Goal: Contribute content: Add original content to the website for others to see

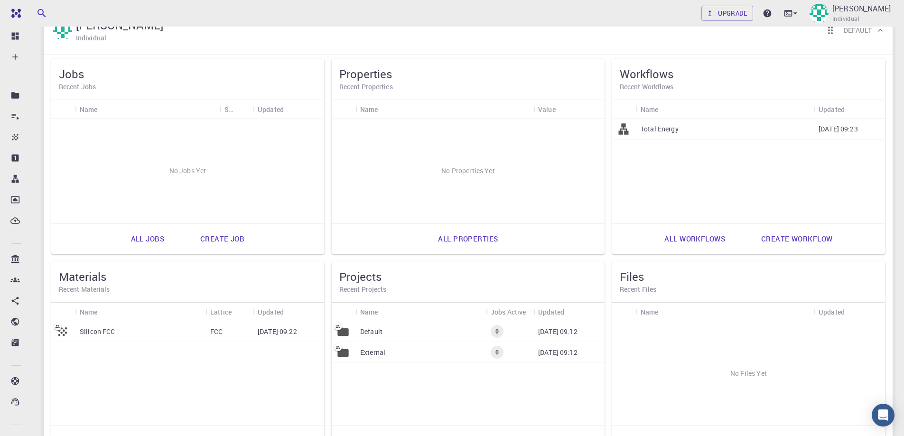
scroll to position [142, 0]
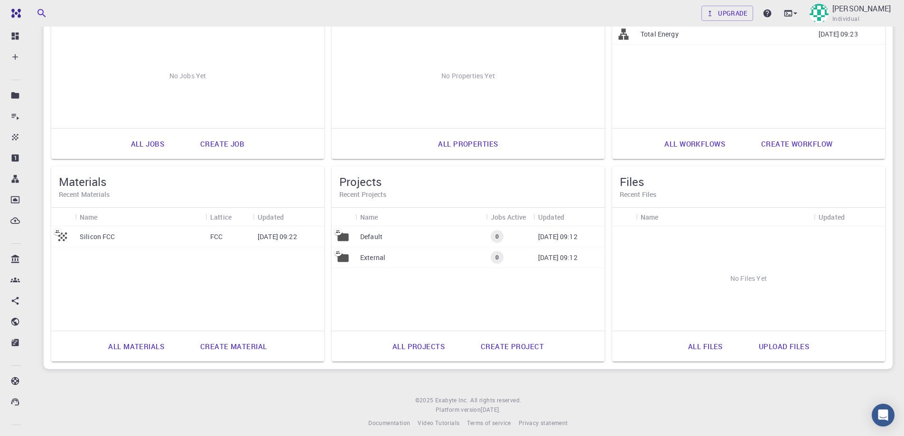
click at [231, 348] on link "Create material" at bounding box center [233, 346] width 87 height 23
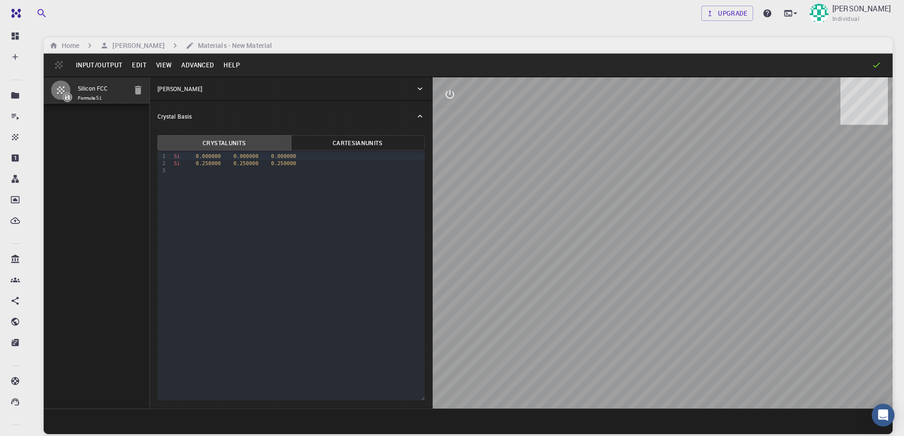
click at [340, 145] on button "Cartesian Units" at bounding box center [358, 142] width 134 height 15
click at [235, 147] on button "Crystal Units" at bounding box center [225, 142] width 134 height 15
click at [268, 46] on h6 "Materials - New Material" at bounding box center [233, 45] width 78 height 10
click at [193, 66] on button "Advanced" at bounding box center [198, 64] width 42 height 15
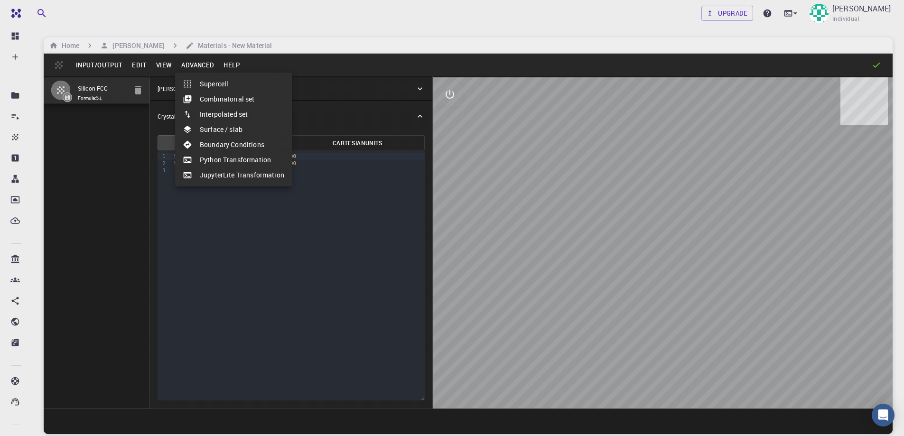
click at [159, 59] on div at bounding box center [452, 218] width 904 height 436
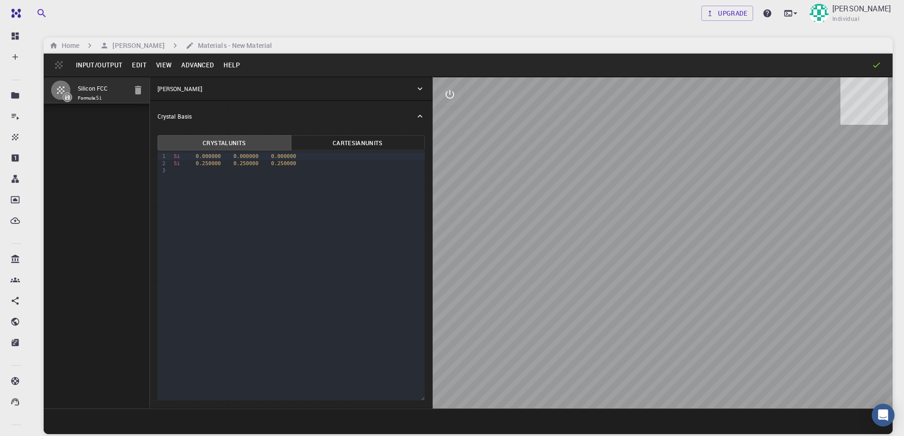
click at [162, 67] on button "View" at bounding box center [164, 64] width 26 height 15
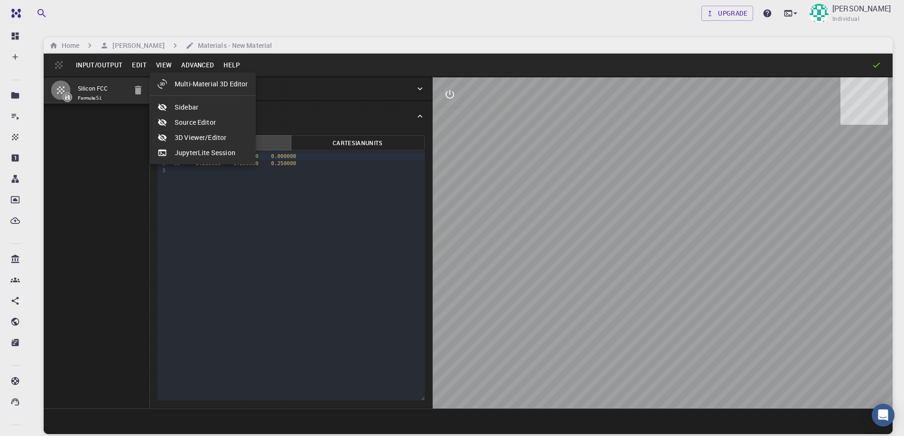
click at [162, 67] on div at bounding box center [452, 218] width 904 height 436
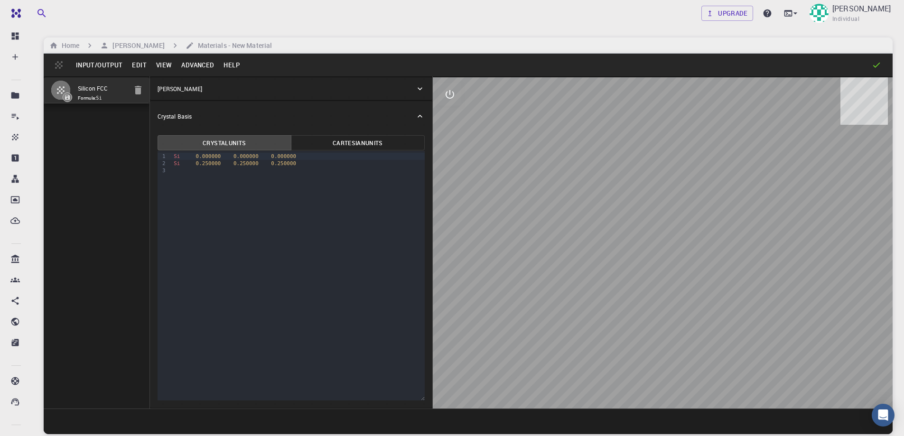
click at [139, 64] on button "Edit" at bounding box center [139, 64] width 24 height 15
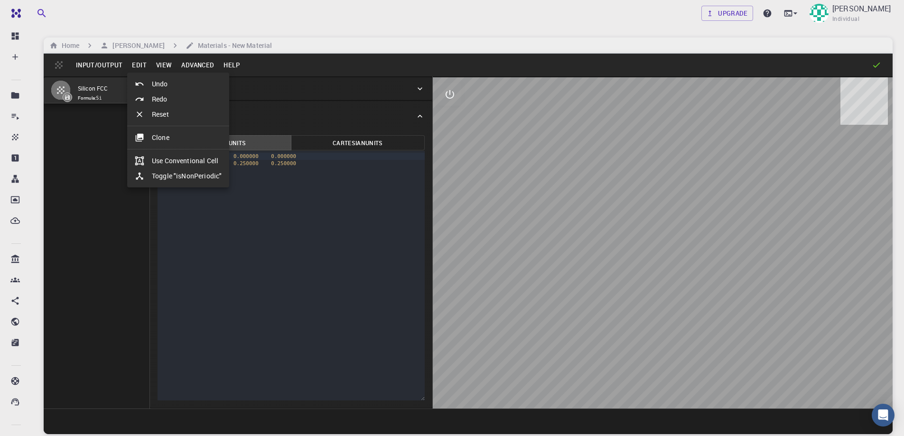
click at [98, 64] on div at bounding box center [452, 218] width 904 height 436
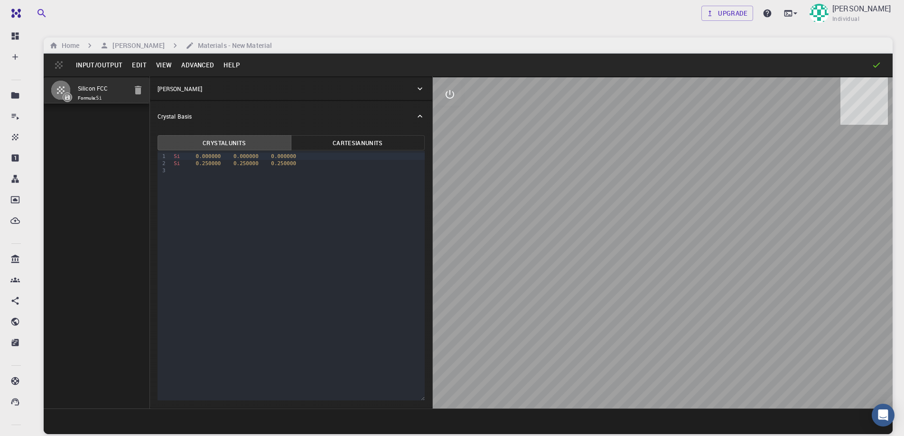
click at [98, 64] on button "Input/Output" at bounding box center [99, 64] width 56 height 15
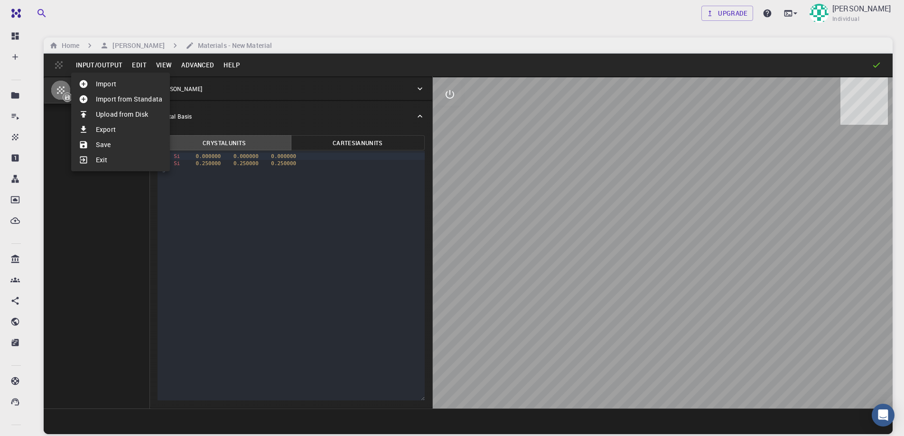
click at [373, 232] on div at bounding box center [452, 218] width 904 height 436
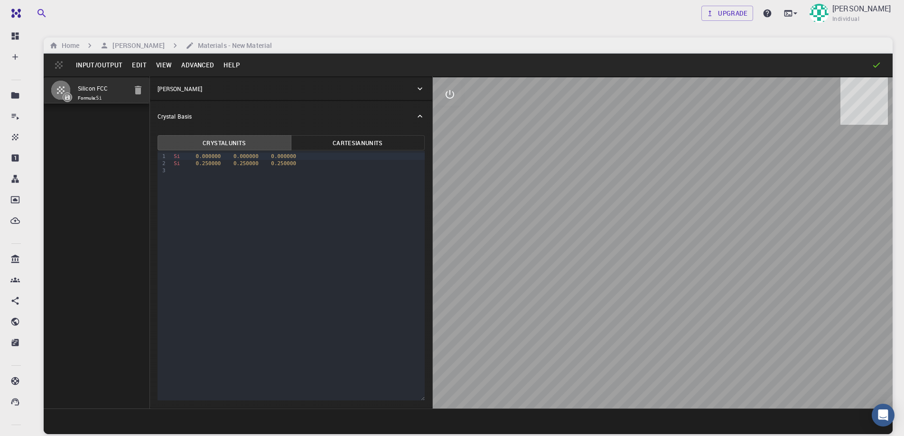
click at [340, 146] on button "Cartesian Units" at bounding box center [358, 142] width 134 height 15
click at [264, 140] on button "Crystal Units" at bounding box center [225, 142] width 134 height 15
click at [320, 139] on button "Cartesian Units" at bounding box center [358, 142] width 134 height 15
click at [669, 215] on div at bounding box center [663, 242] width 460 height 331
click at [597, 195] on div at bounding box center [663, 242] width 460 height 331
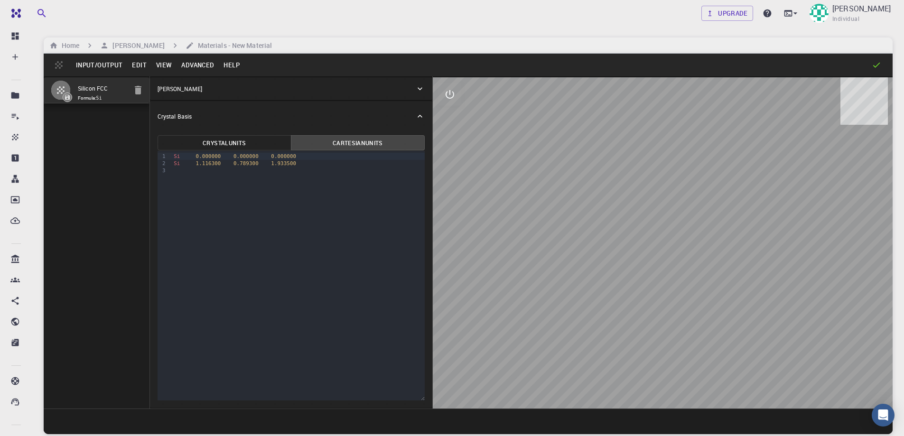
click at [656, 274] on div at bounding box center [663, 242] width 460 height 331
drag, startPoint x: 684, startPoint y: 314, endPoint x: 635, endPoint y: 290, distance: 54.5
click at [635, 290] on div at bounding box center [663, 242] width 460 height 331
click at [135, 67] on button "Edit" at bounding box center [139, 64] width 24 height 15
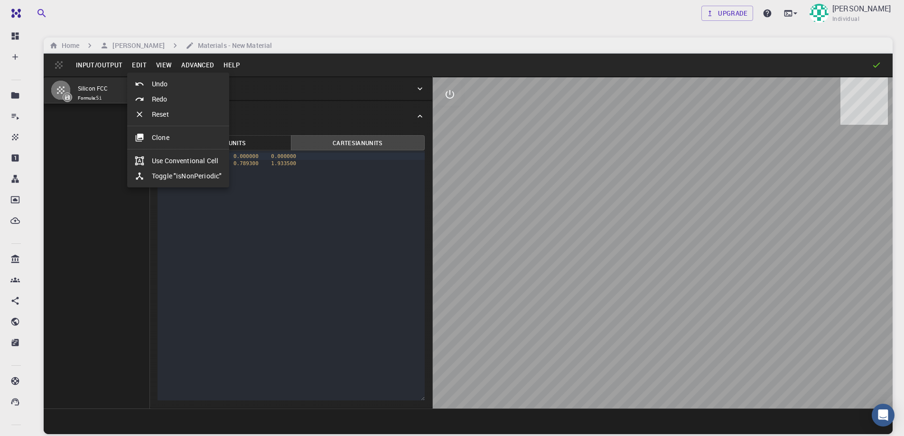
click at [175, 180] on li "Toggle "isNonPeriodic"" at bounding box center [178, 175] width 102 height 15
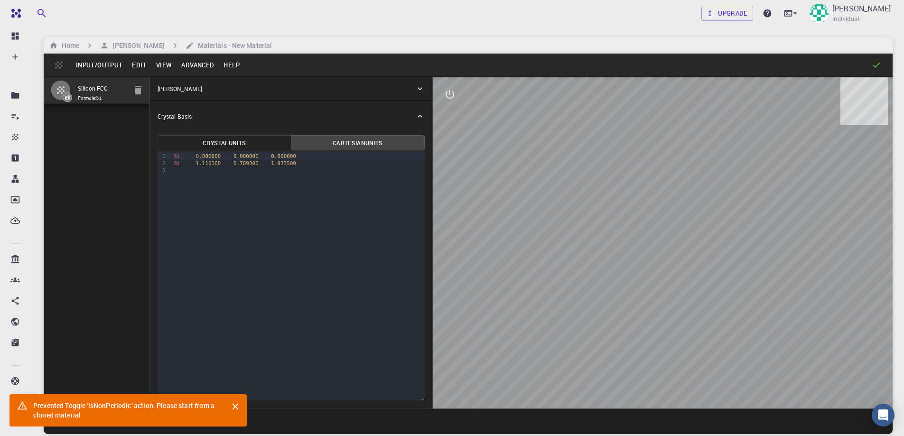
click at [235, 414] on button "Close" at bounding box center [235, 406] width 15 height 15
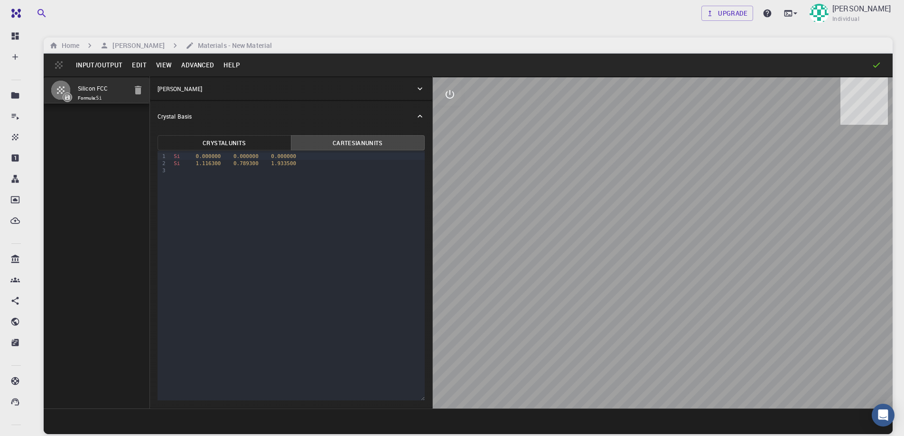
click at [207, 69] on button "Advanced" at bounding box center [198, 64] width 42 height 15
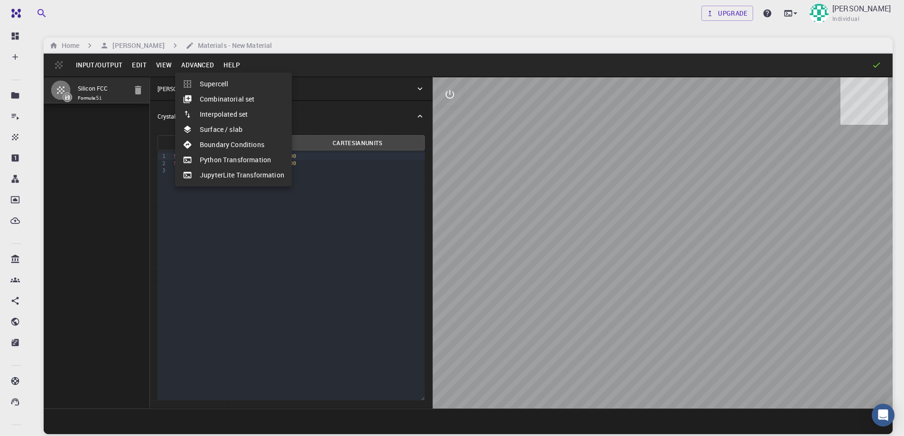
click at [142, 65] on div at bounding box center [452, 218] width 904 height 436
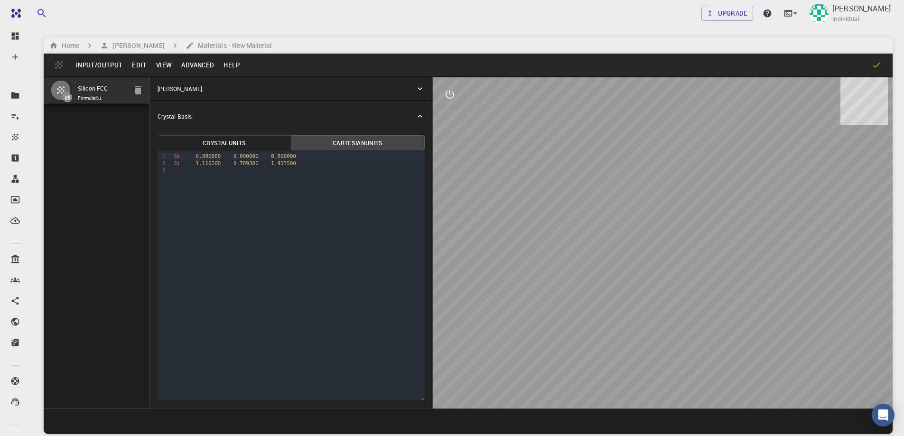
click at [142, 65] on button "Edit" at bounding box center [139, 64] width 24 height 15
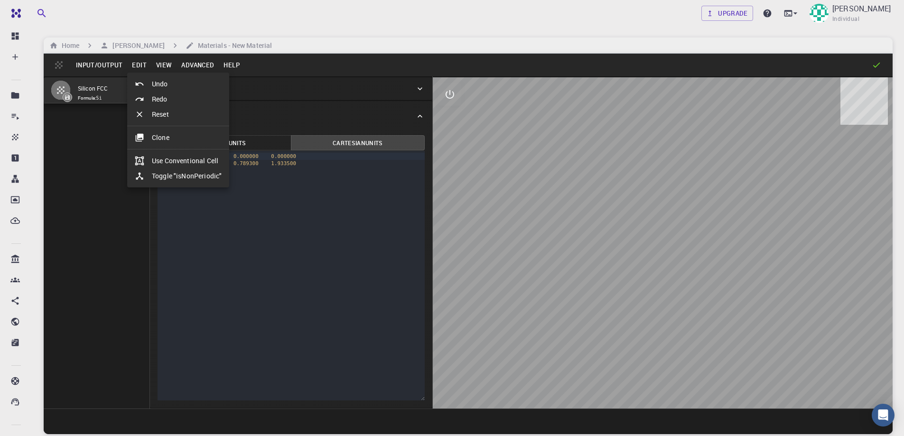
click at [117, 62] on div at bounding box center [452, 218] width 904 height 436
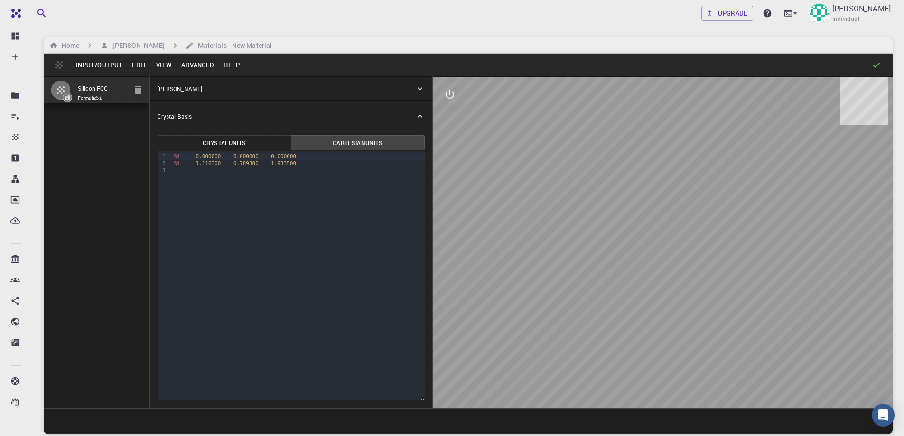
click at [117, 62] on button "Input/Output" at bounding box center [99, 64] width 56 height 15
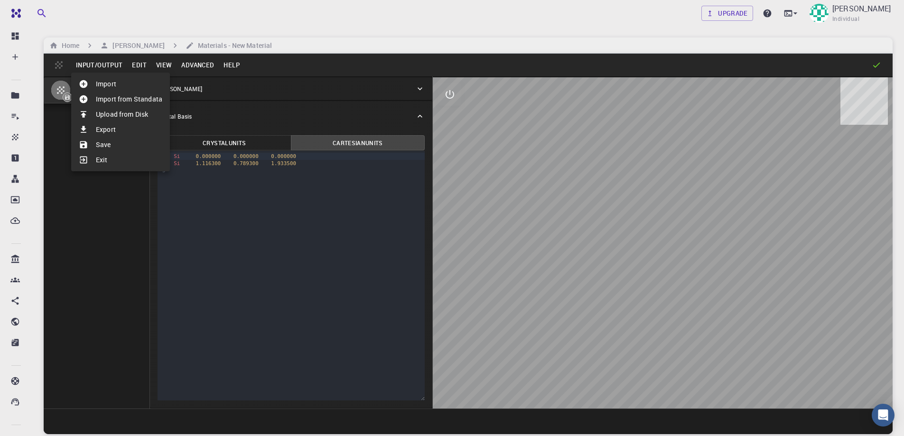
click at [117, 63] on div at bounding box center [452, 218] width 904 height 436
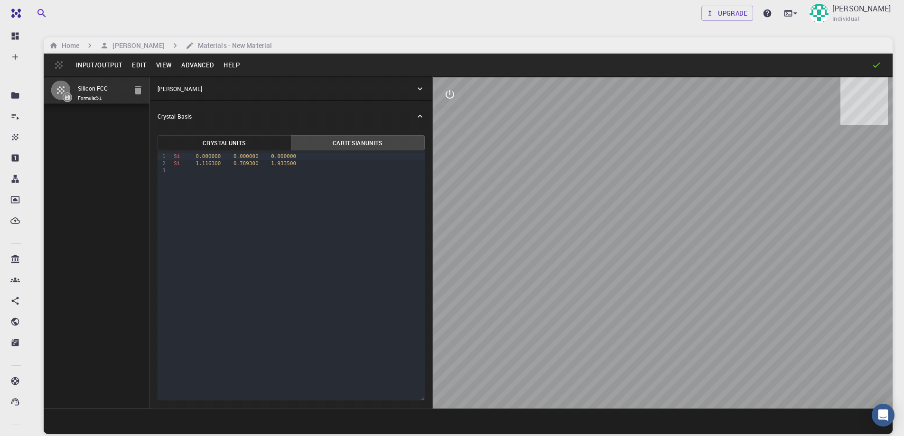
click at [420, 91] on icon at bounding box center [419, 88] width 9 height 9
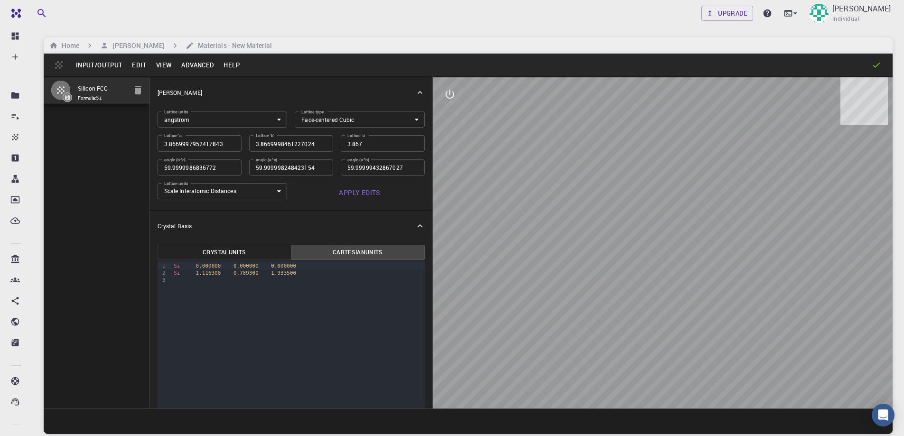
click at [415, 88] on icon at bounding box center [419, 92] width 9 height 9
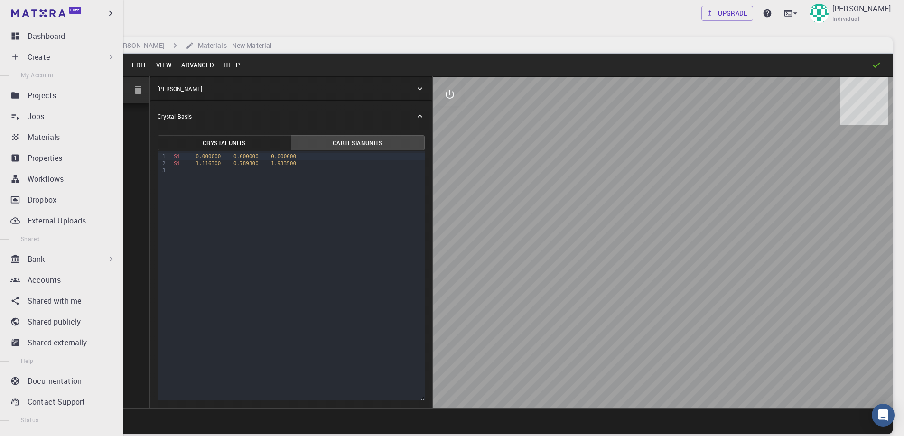
click at [77, 53] on div "Create" at bounding box center [72, 56] width 88 height 11
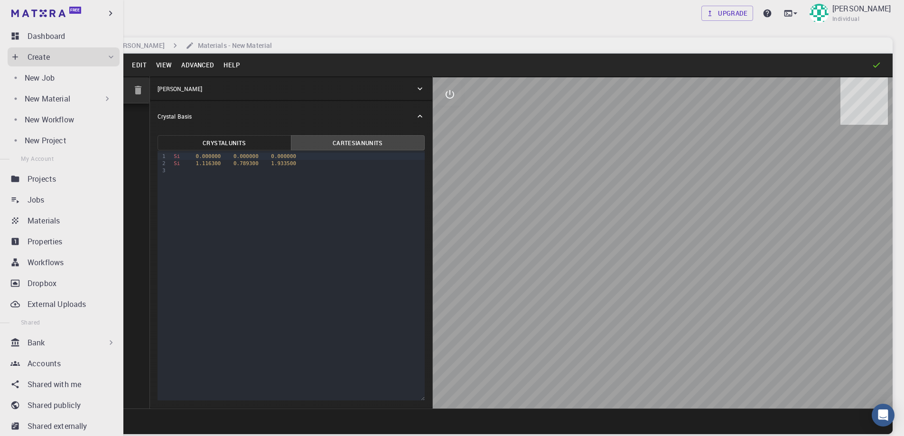
click at [72, 100] on div "New Material" at bounding box center [68, 98] width 87 height 11
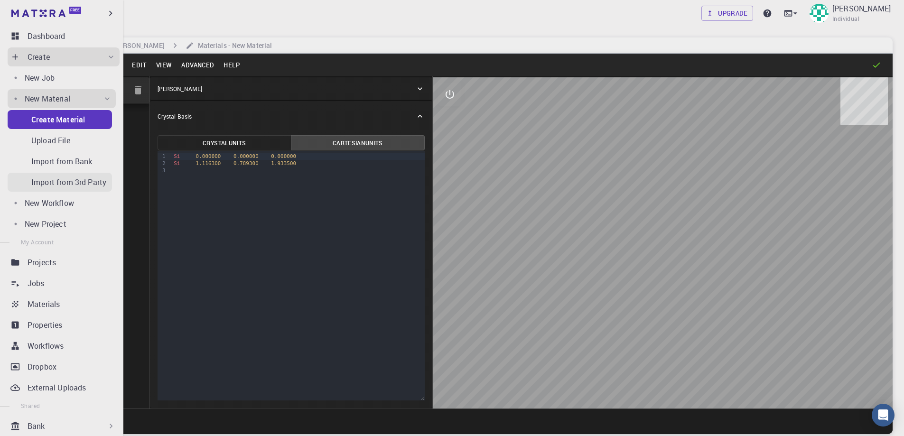
click at [82, 184] on p "Import from 3rd Party" at bounding box center [68, 182] width 75 height 11
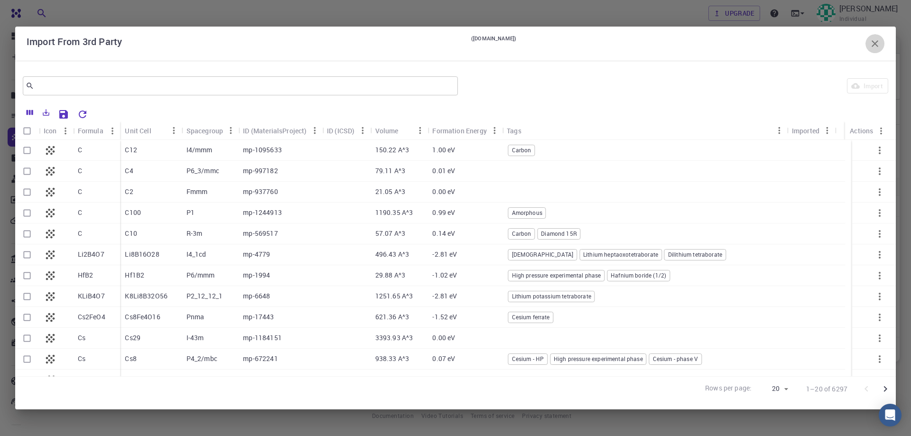
click at [875, 42] on icon "button" at bounding box center [874, 43] width 11 height 11
